Goal: Task Accomplishment & Management: Manage account settings

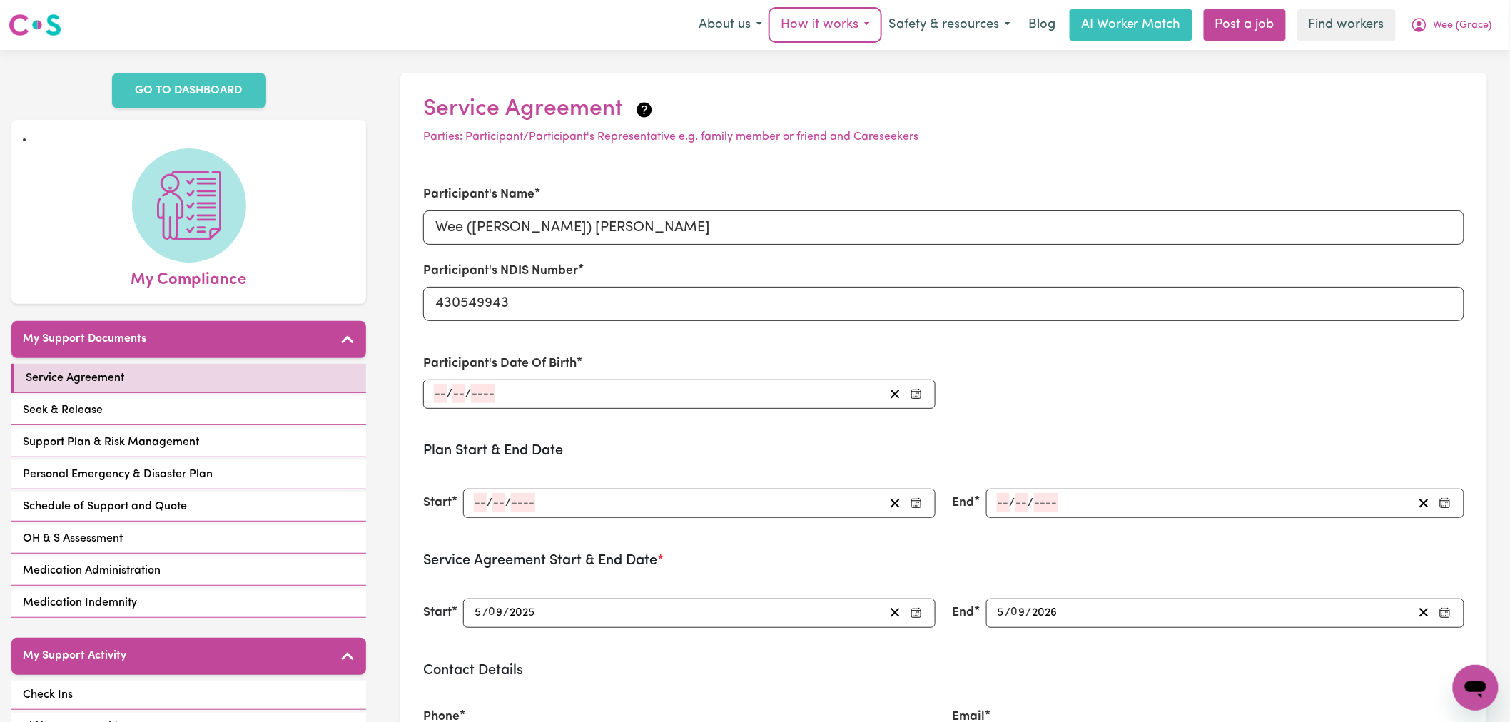
click at [822, 31] on button "How it works" at bounding box center [825, 25] width 108 height 30
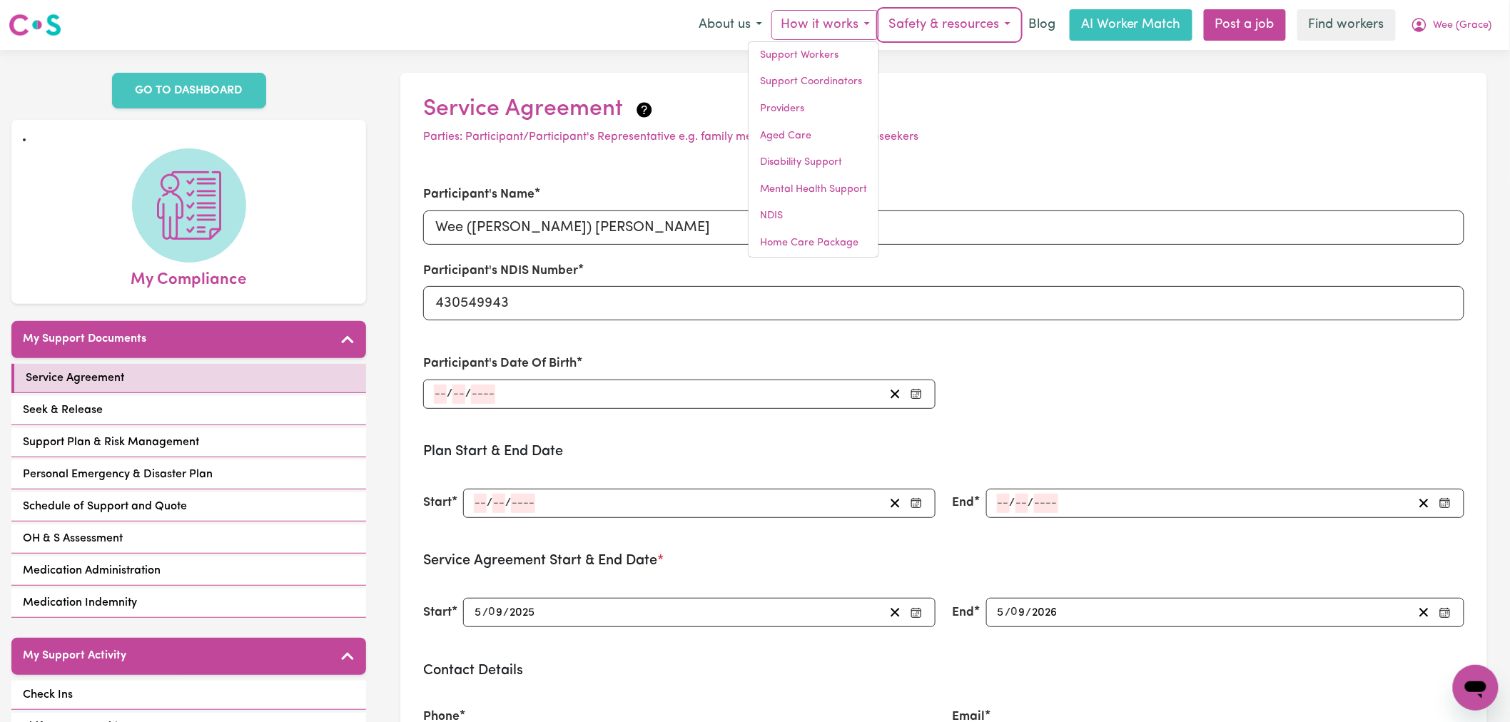
click at [936, 24] on button "Safety & resources" at bounding box center [949, 25] width 141 height 30
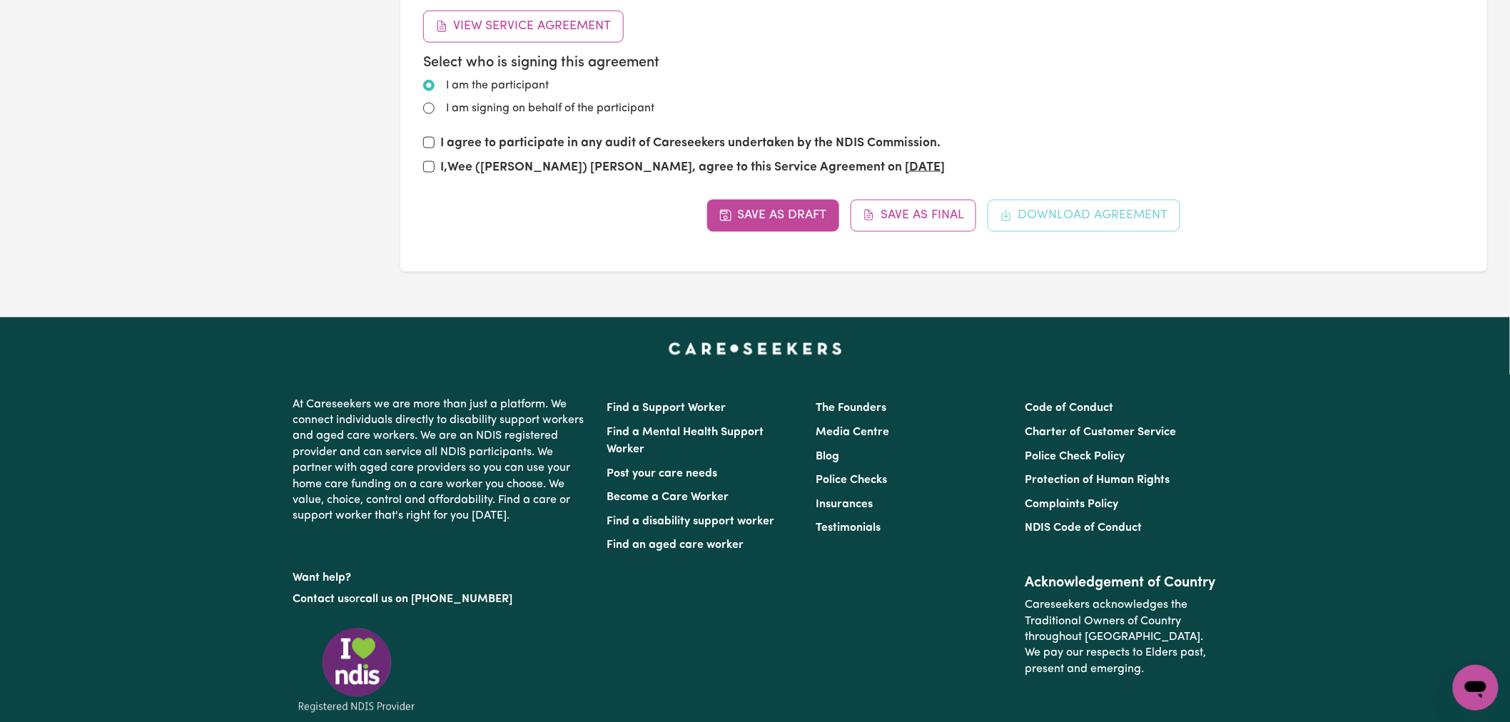
scroll to position [1061, 0]
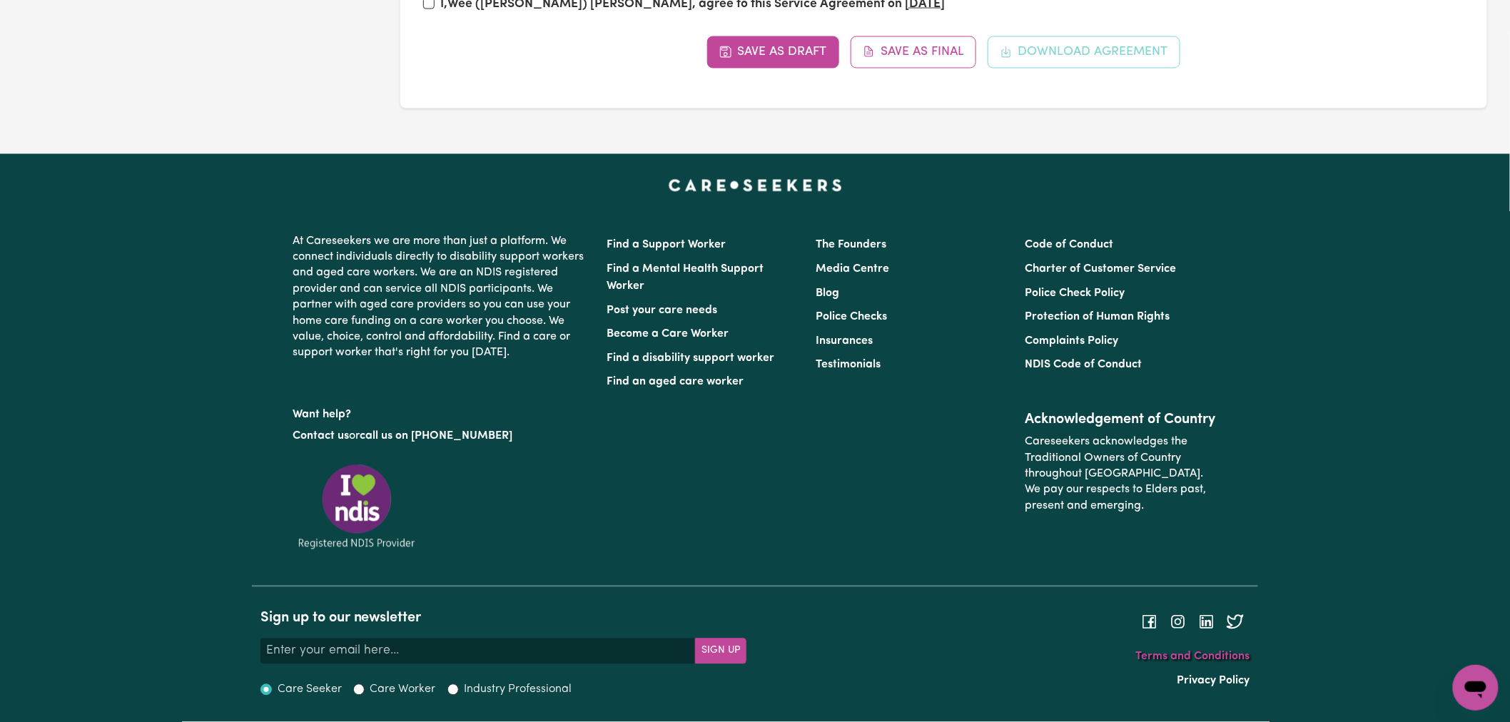
click at [1186, 657] on link "Terms and Conditions" at bounding box center [1192, 657] width 114 height 11
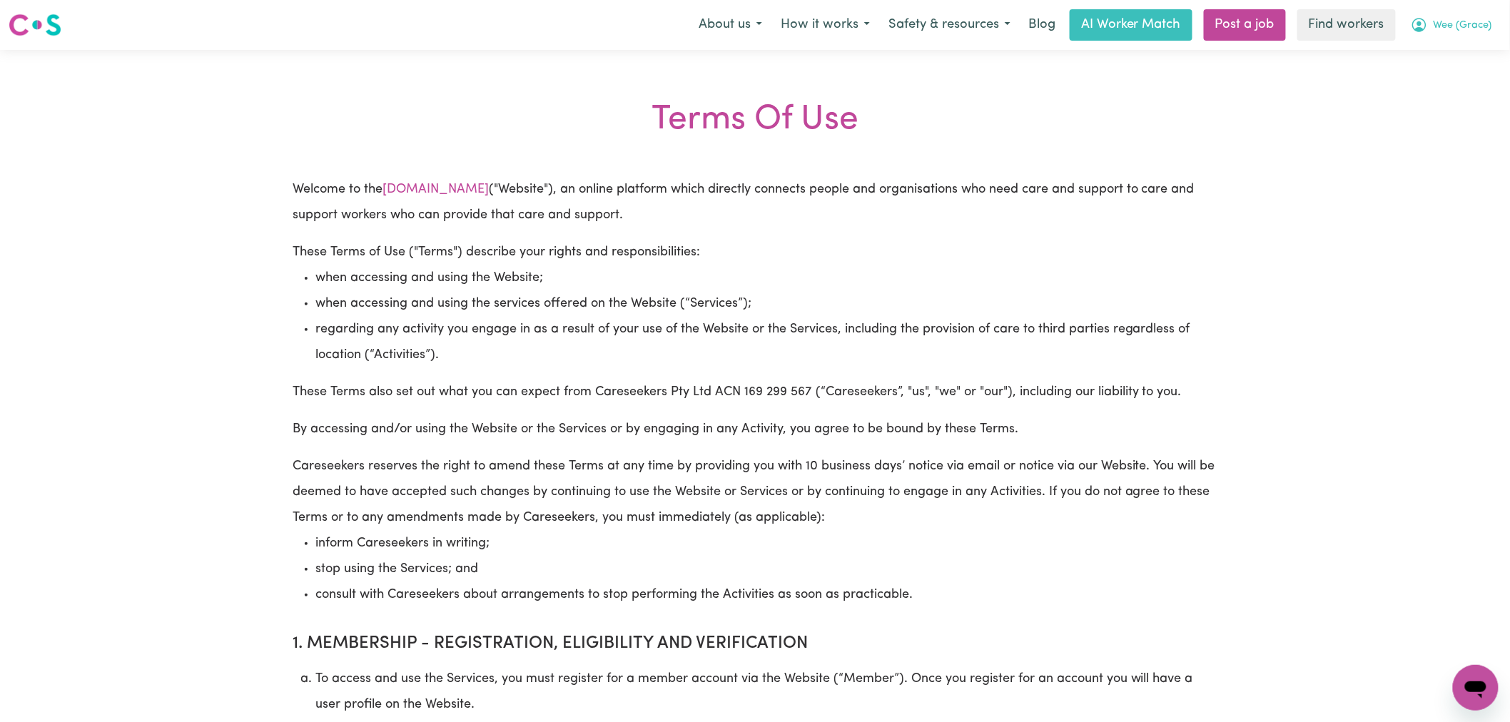
click at [1438, 16] on button "Wee (Grace)" at bounding box center [1452, 25] width 100 height 30
click at [1449, 96] on div "My Dashboard Logout" at bounding box center [1444, 68] width 114 height 55
click at [1447, 76] on link "Logout" at bounding box center [1444, 82] width 113 height 27
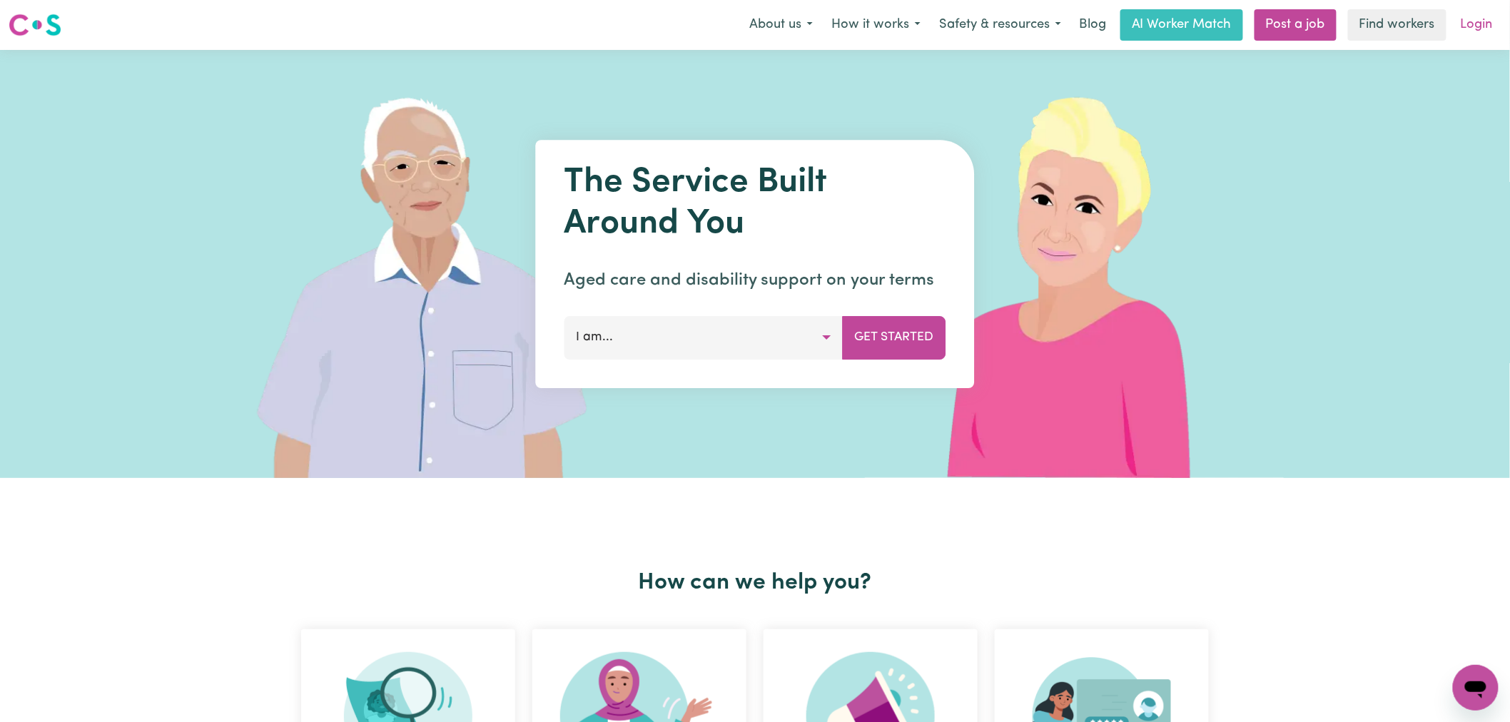
click at [1469, 20] on link "Login" at bounding box center [1476, 24] width 49 height 31
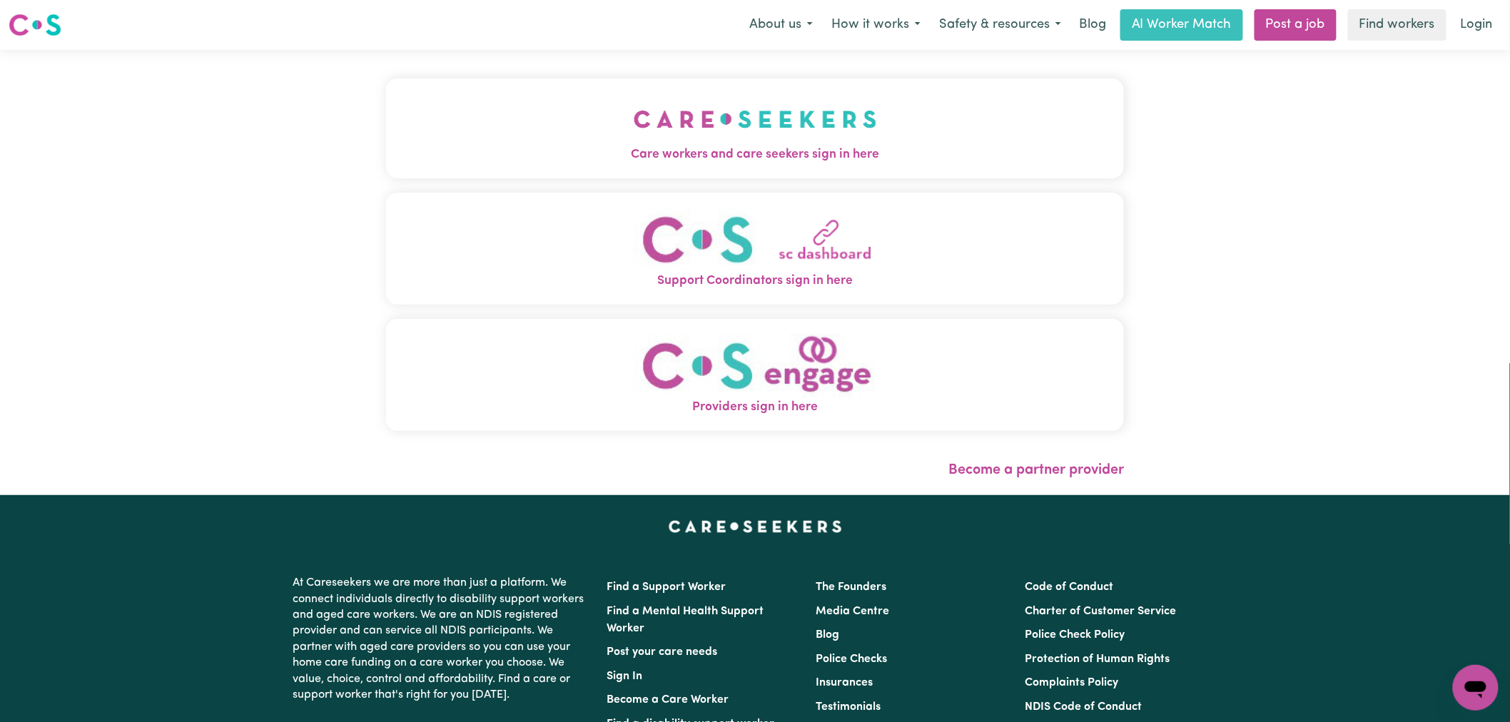
click at [465, 79] on button "Care workers and care seekers sign in here" at bounding box center [755, 129] width 738 height 100
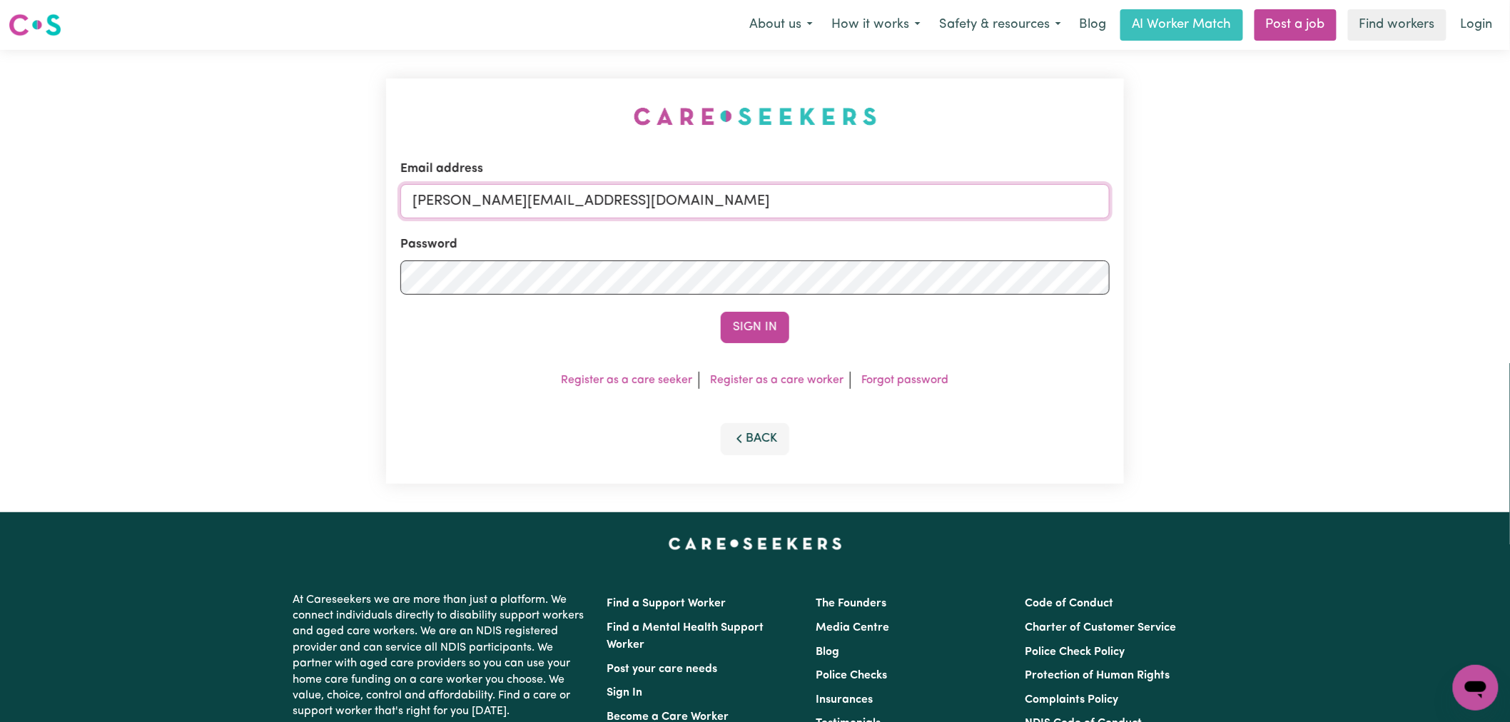
click at [635, 207] on input "[PERSON_NAME][EMAIL_ADDRESS][DOMAIN_NAME]" at bounding box center [754, 201] width 709 height 34
drag, startPoint x: 782, startPoint y: 198, endPoint x: 486, endPoint y: 194, distance: 296.2
click at [486, 194] on input "[EMAIL_ADDRESS][DOMAIN_NAME]" at bounding box center [754, 201] width 709 height 34
type input "[EMAIL_ADDRESS][DOMAIN_NAME]"
click at [757, 327] on button "Sign In" at bounding box center [755, 327] width 69 height 31
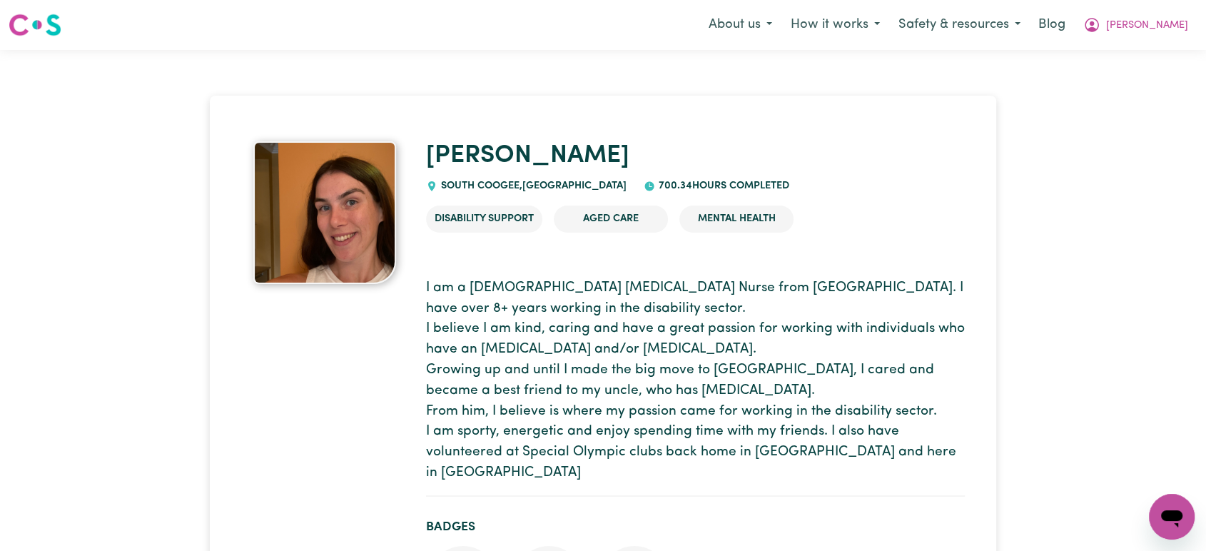
click at [1160, 35] on button "Lindsay" at bounding box center [1135, 25] width 123 height 30
click at [1160, 88] on link "Logout" at bounding box center [1140, 82] width 113 height 27
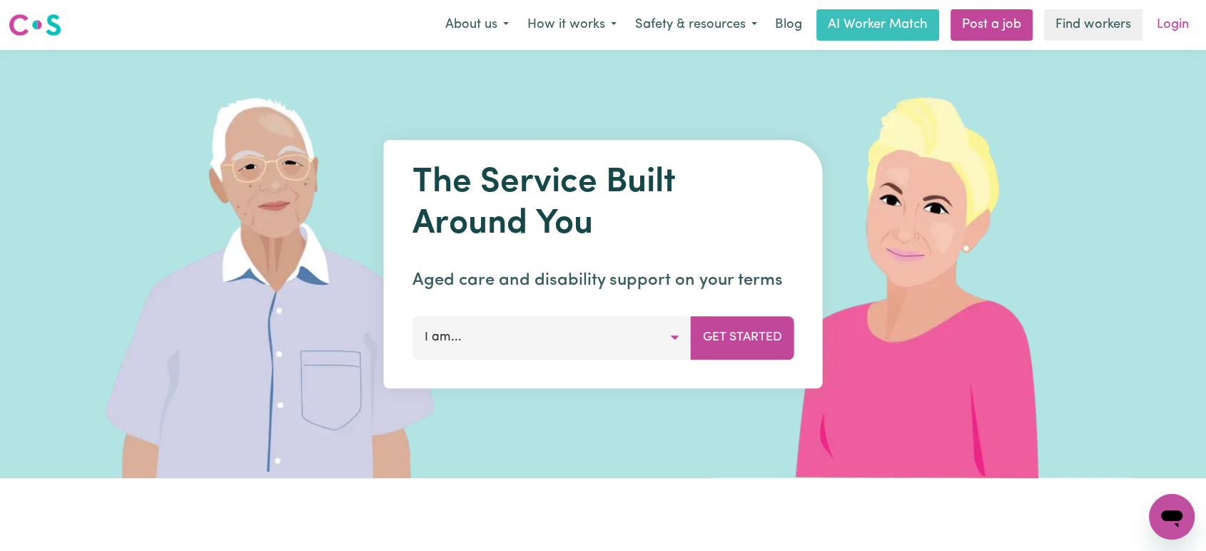
click at [1181, 28] on link "Login" at bounding box center [1172, 24] width 49 height 31
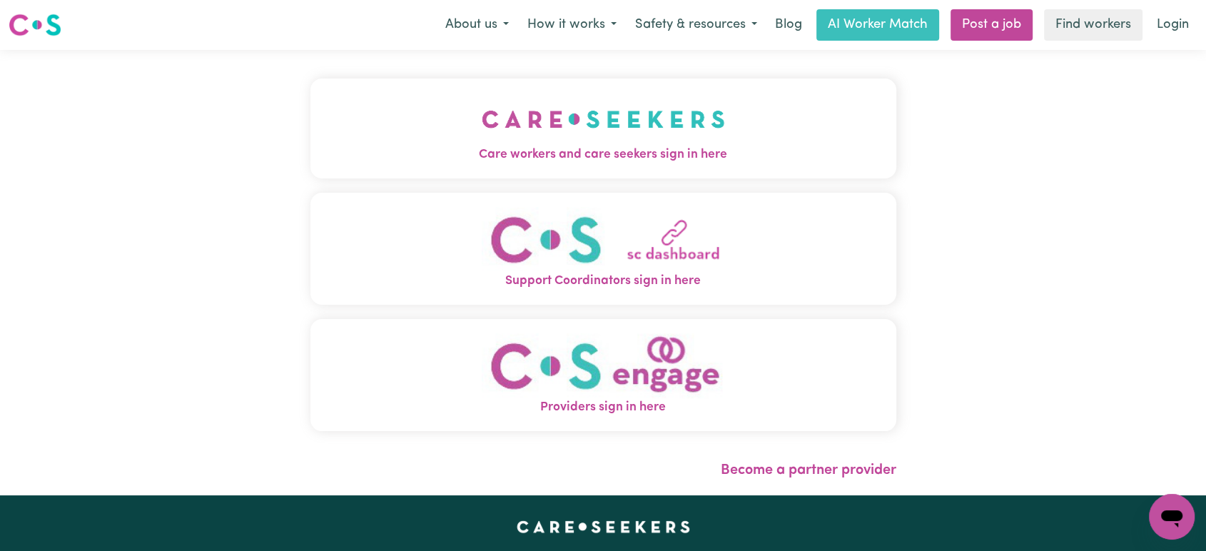
click at [508, 163] on span "Care workers and care seekers sign in here" at bounding box center [603, 155] width 586 height 19
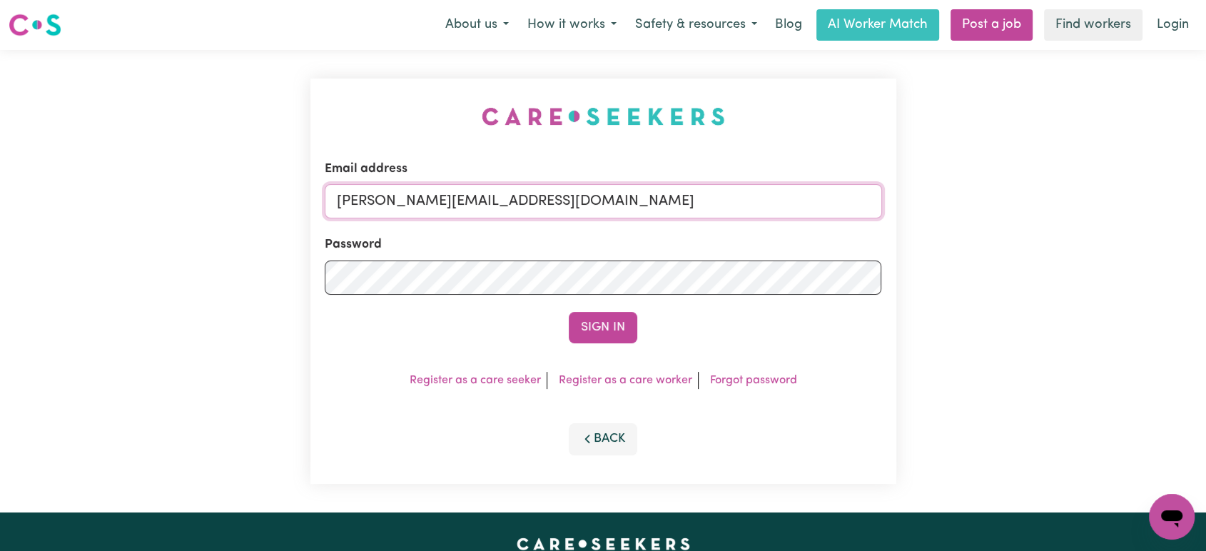
click at [580, 201] on input "[PERSON_NAME][EMAIL_ADDRESS][DOMAIN_NAME]" at bounding box center [603, 201] width 557 height 34
drag, startPoint x: 691, startPoint y: 199, endPoint x: 411, endPoint y: 194, distance: 279.8
click at [411, 194] on input "[EMAIL_ADDRESS][DOMAIN_NAME]" at bounding box center [603, 201] width 557 height 34
type input "superuser~murrayhurstANG@careseekers.com.au"
click at [569, 312] on button "Sign In" at bounding box center [603, 327] width 69 height 31
